Goal: Use online tool/utility: Utilize a website feature to perform a specific function

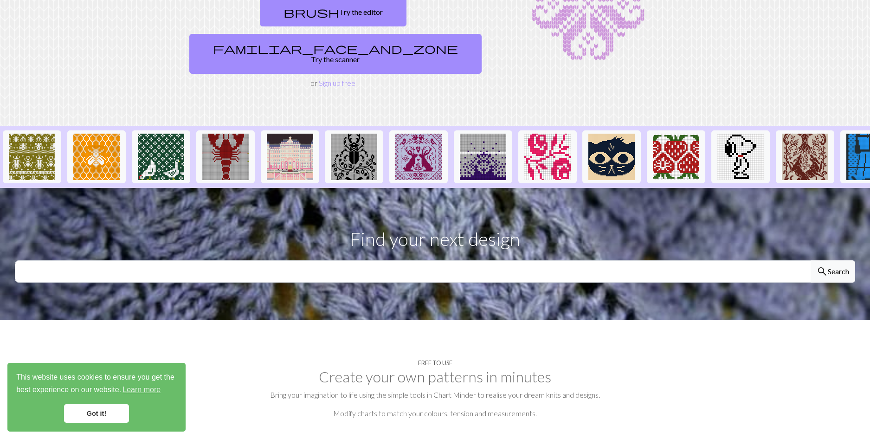
scroll to position [46, 0]
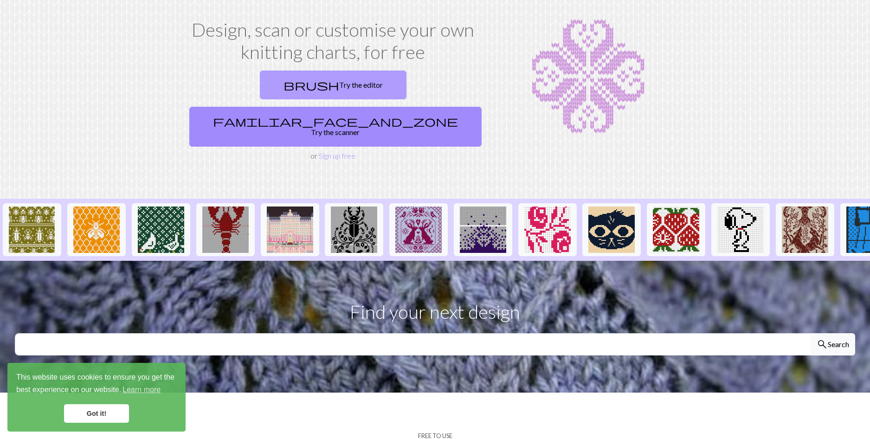
click at [289, 94] on link "brush Try the editor" at bounding box center [333, 85] width 147 height 29
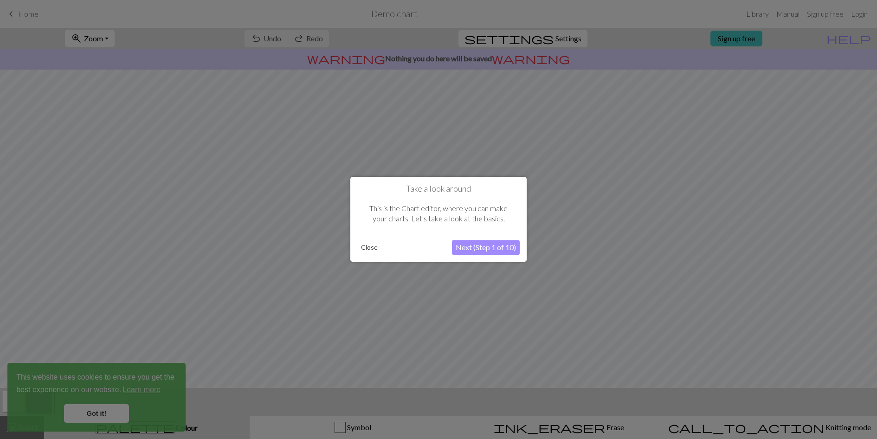
click at [468, 252] on button "Next (Step 1 of 10)" at bounding box center [486, 247] width 68 height 15
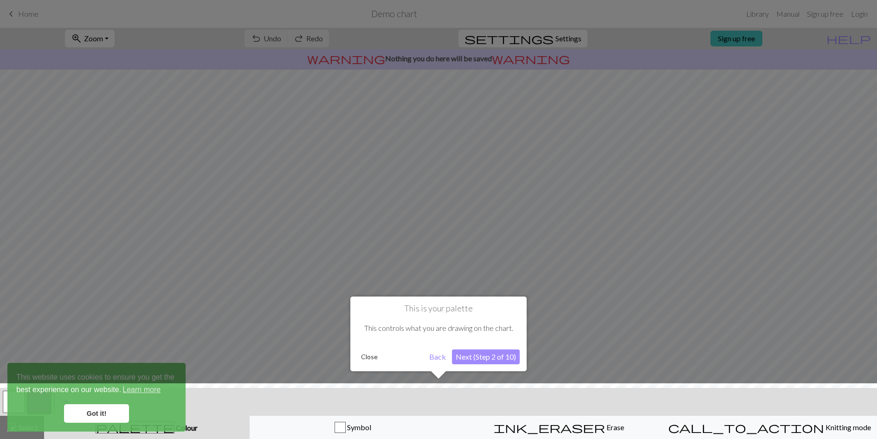
click at [438, 357] on button "Back" at bounding box center [438, 357] width 24 height 15
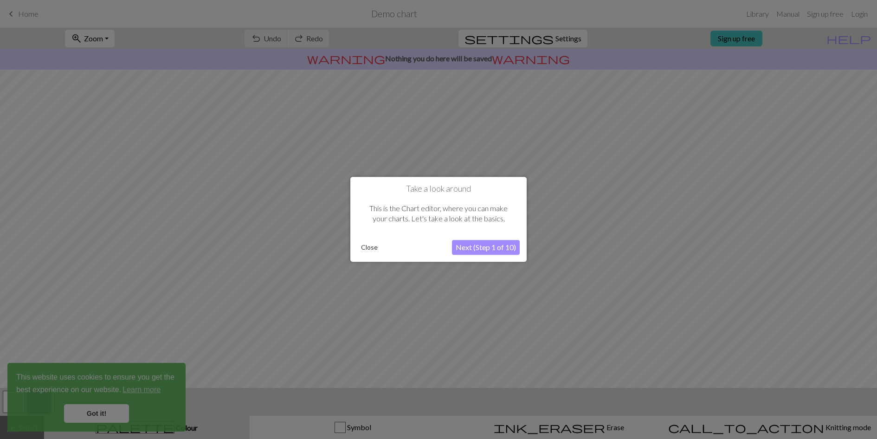
click at [368, 252] on button "Close" at bounding box center [369, 248] width 24 height 14
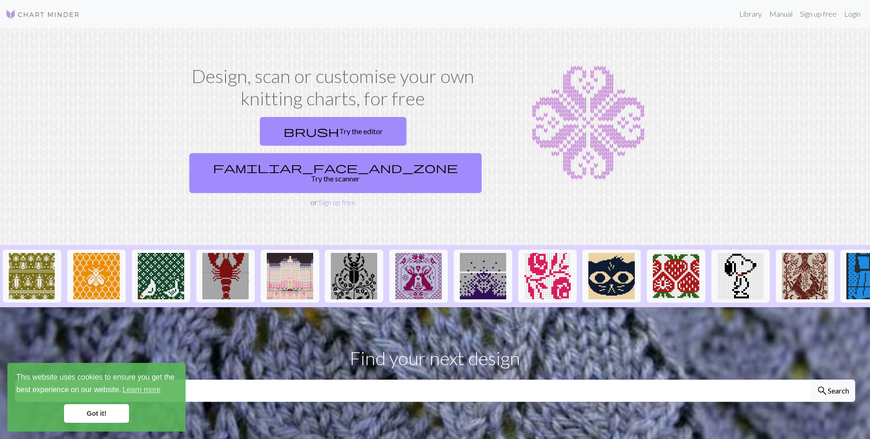
click at [21, 9] on img at bounding box center [43, 14] width 74 height 11
click at [325, 198] on link "Sign up free" at bounding box center [337, 202] width 37 height 9
click at [260, 127] on link "brush Try the editor" at bounding box center [333, 131] width 147 height 29
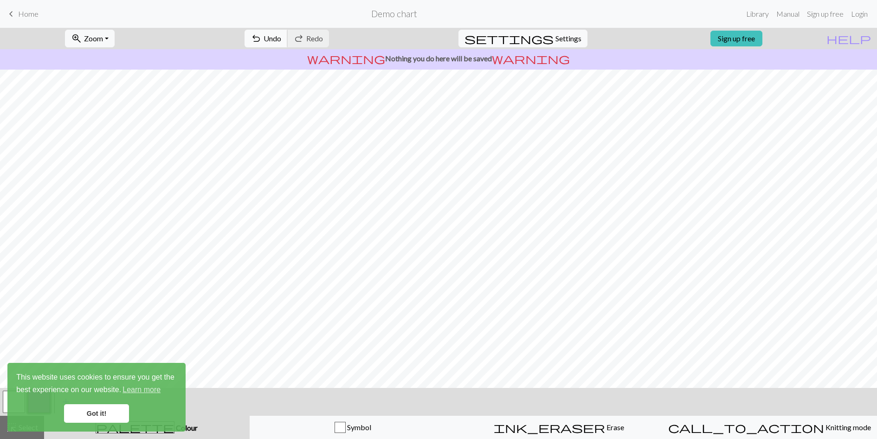
click at [281, 38] on span "Undo" at bounding box center [273, 38] width 18 height 9
click at [502, 65] on span "warning" at bounding box center [531, 58] width 78 height 13
click at [329, 38] on button "redo Redo Redo" at bounding box center [308, 39] width 42 height 18
click at [281, 38] on span "Undo" at bounding box center [273, 38] width 18 height 9
click at [744, 9] on link "Library" at bounding box center [758, 14] width 30 height 19
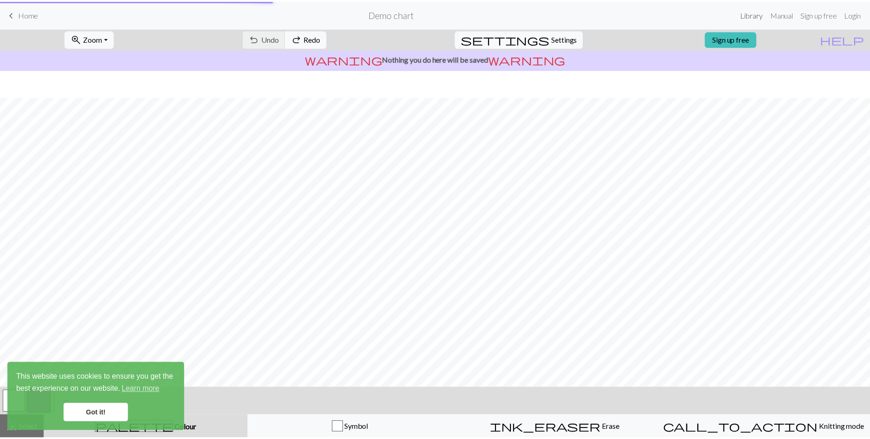
scroll to position [27, 0]
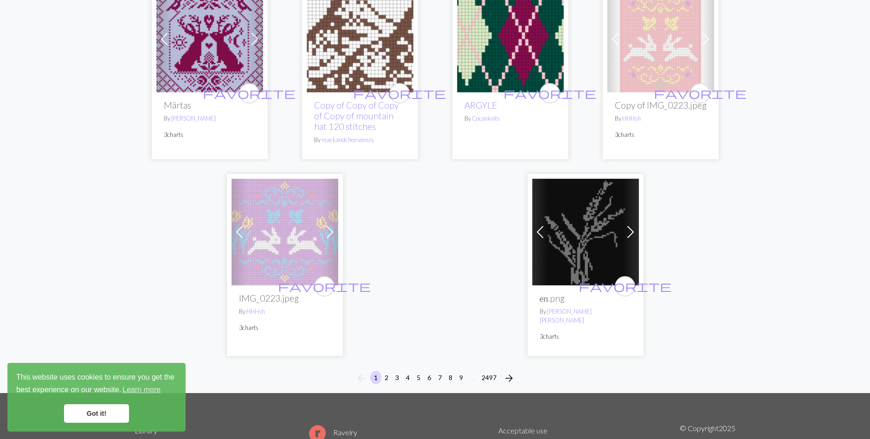
scroll to position [2321, 0]
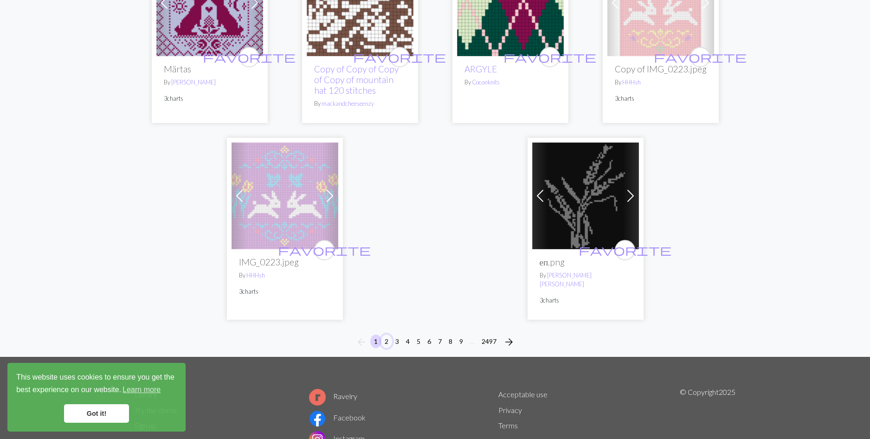
click at [389, 335] on button "2" at bounding box center [386, 341] width 11 height 13
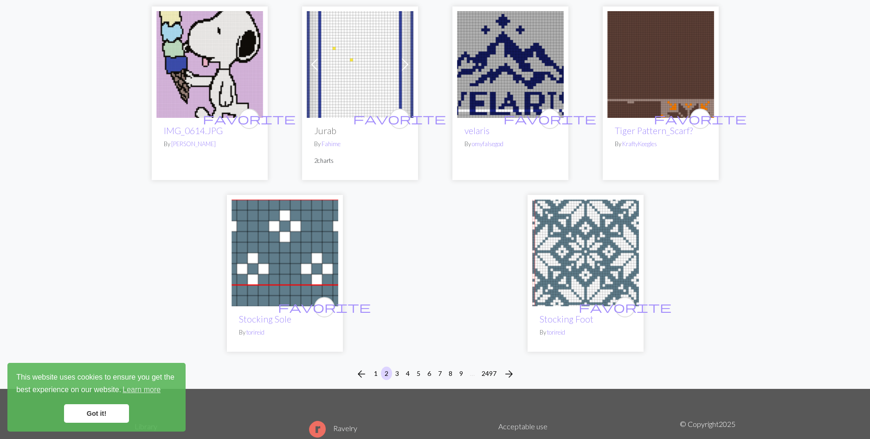
scroll to position [2275, 0]
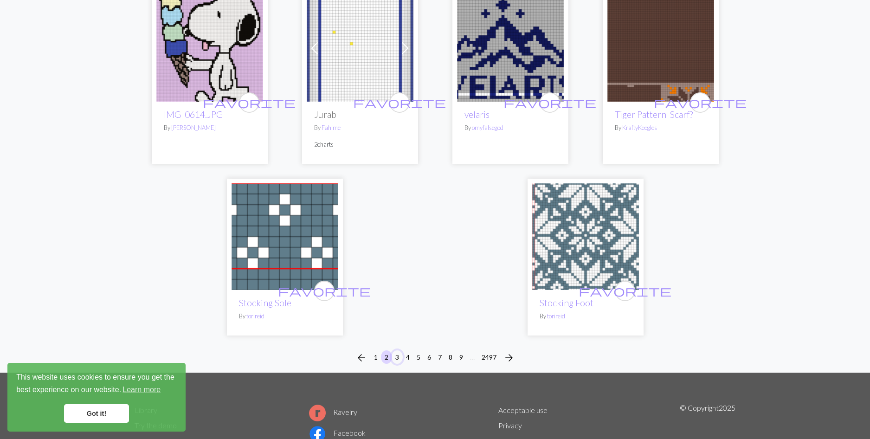
click at [394, 351] on button "3" at bounding box center [397, 357] width 11 height 13
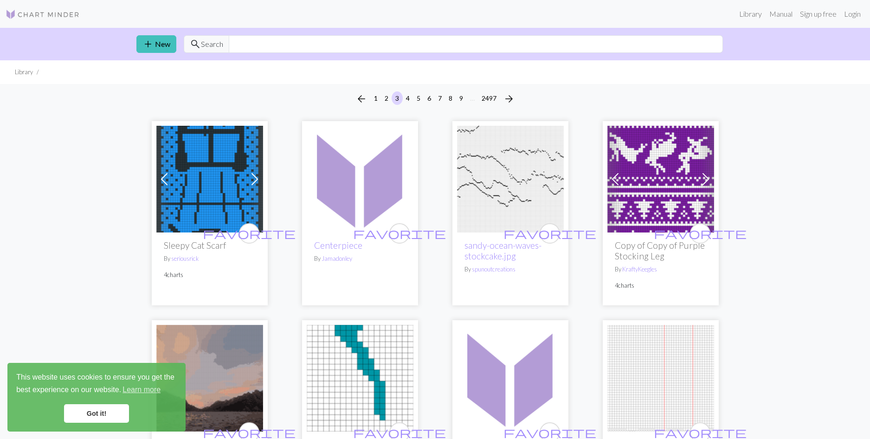
click at [58, 19] on img at bounding box center [43, 14] width 74 height 11
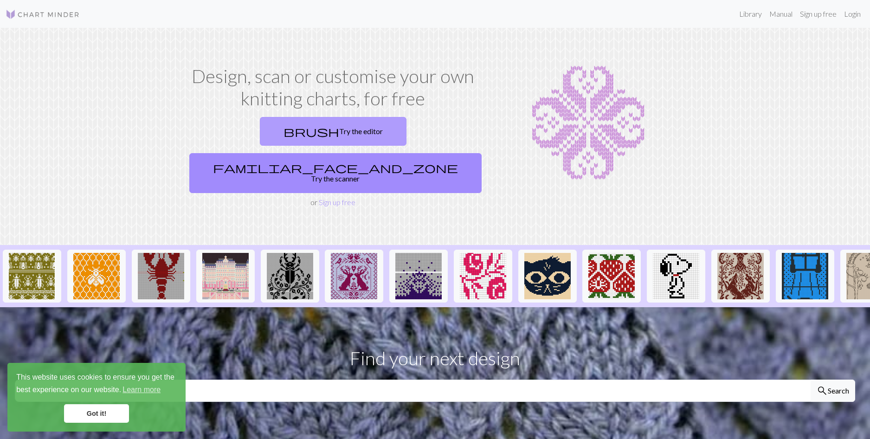
click at [286, 139] on link "brush Try the editor" at bounding box center [333, 131] width 147 height 29
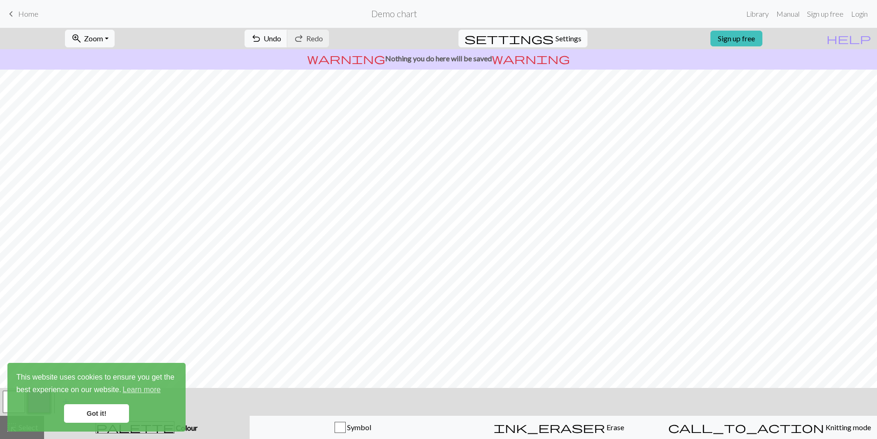
click at [561, 42] on span "Settings" at bounding box center [569, 38] width 26 height 11
select select "aran"
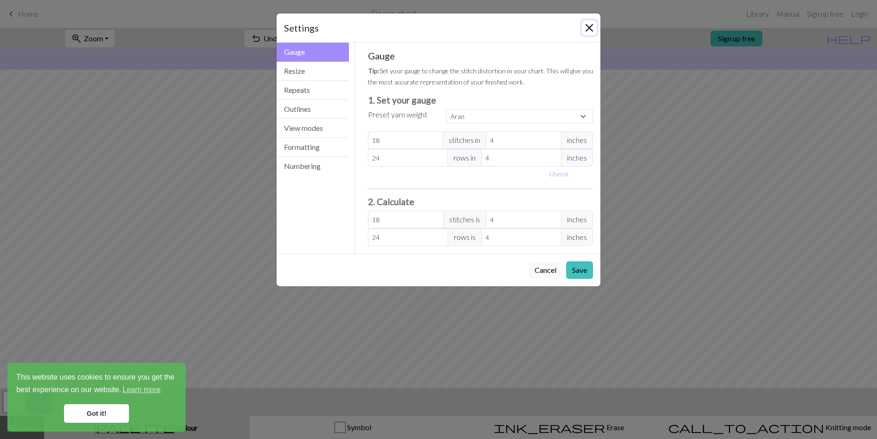
click at [591, 28] on button "Close" at bounding box center [589, 27] width 15 height 15
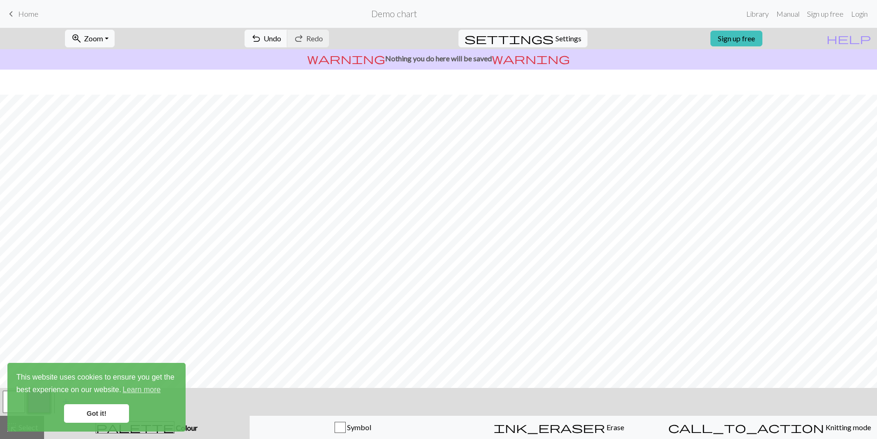
scroll to position [27, 0]
click at [583, 427] on div "ink_eraser Erase Erase" at bounding box center [559, 427] width 195 height 11
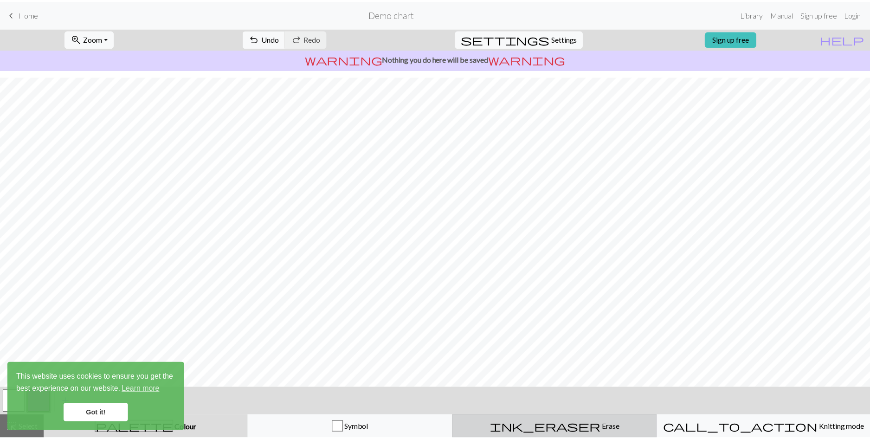
scroll to position [0, 0]
